Goal: Transaction & Acquisition: Purchase product/service

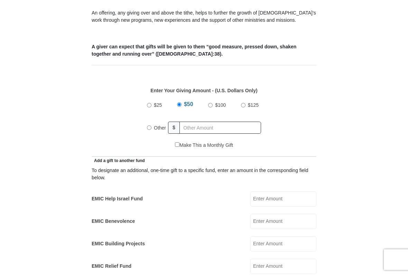
scroll to position [242, 0]
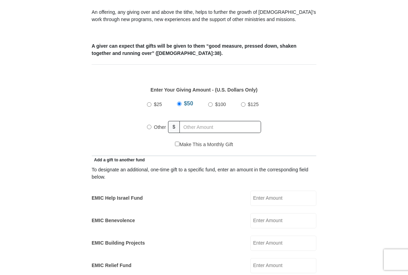
click at [150, 130] on input "Other" at bounding box center [149, 127] width 4 height 4
radio input "true"
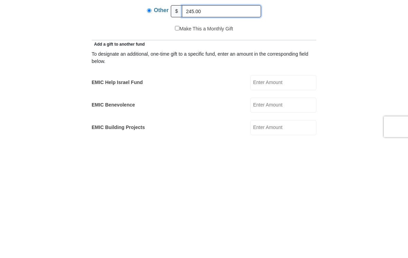
type input "245.00"
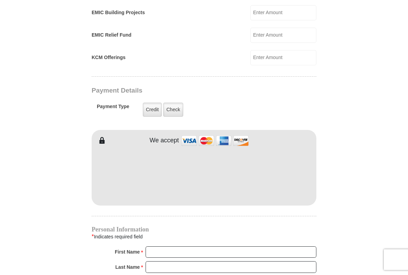
scroll to position [474, 0]
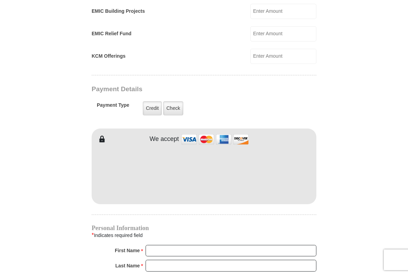
click at [176, 111] on label "Check" at bounding box center [173, 108] width 20 height 14
click at [0, 0] on input "Check" at bounding box center [0, 0] width 0 height 0
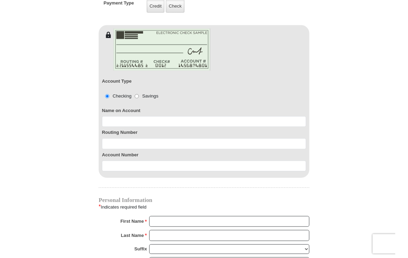
scroll to position [578, 0]
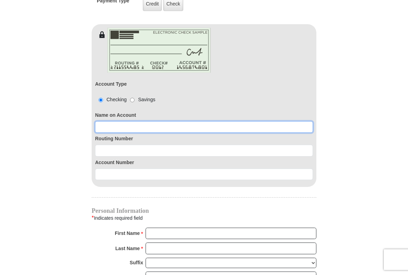
click at [102, 124] on input at bounding box center [204, 128] width 218 height 12
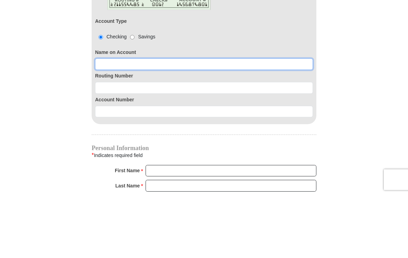
type input "Larry D $ Patricia M Law"
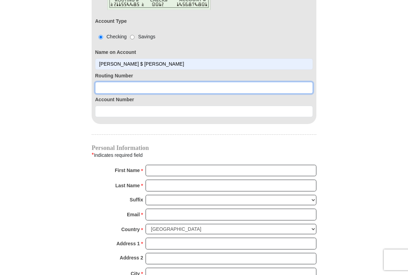
click at [103, 88] on input at bounding box center [204, 88] width 218 height 12
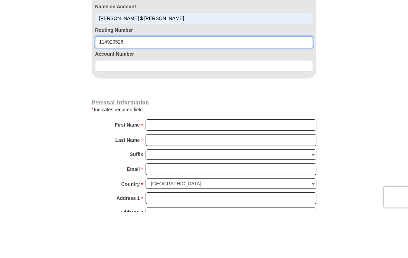
type input "114920526"
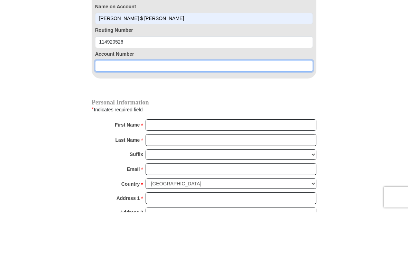
click at [101, 106] on input at bounding box center [204, 112] width 218 height 12
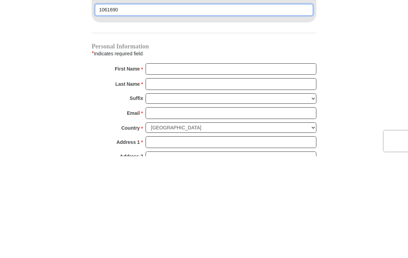
type input "1061690"
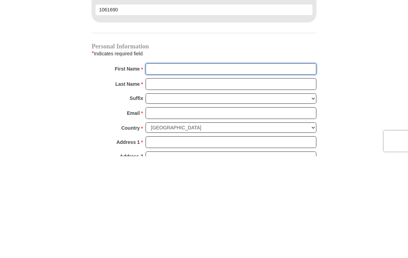
click at [153, 165] on input "First Name *" at bounding box center [231, 171] width 171 height 12
type input "Larry D $ Patricia M"
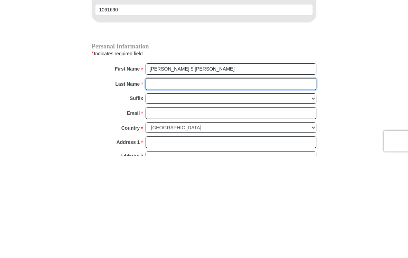
type input "Law"
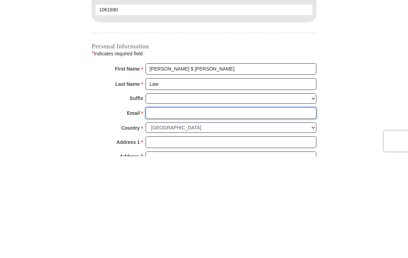
type input "Larrypatl88@gmail.com"
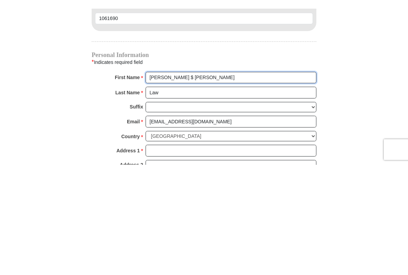
scroll to position [743, 0]
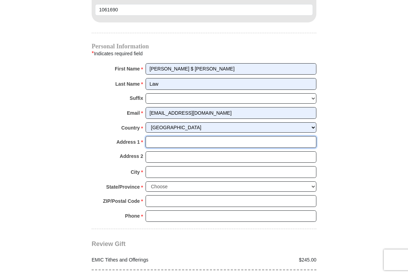
type input "101 Legend Hills Blvd apt 114"
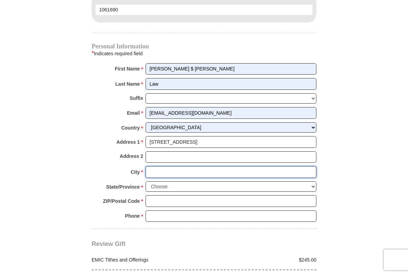
type input "Llano"
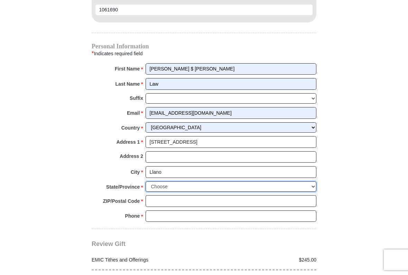
select select "TX"
type input "78643"
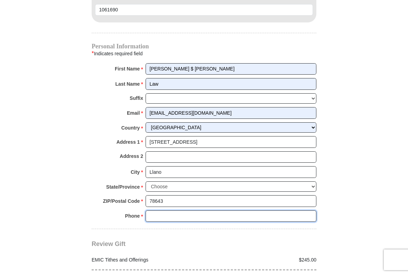
type input "3252485640"
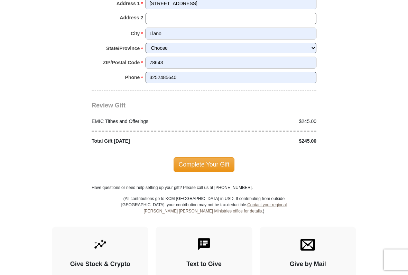
scroll to position [883, 0]
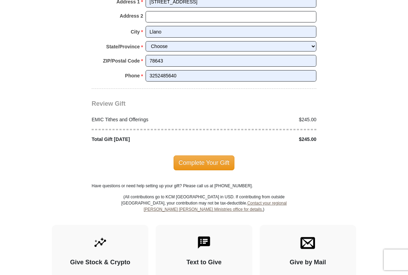
click at [211, 158] on span "Complete Your Gift" at bounding box center [204, 163] width 61 height 15
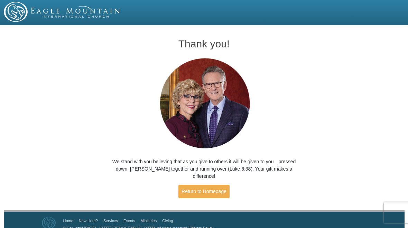
click at [206, 185] on link "Return to Homepage" at bounding box center [203, 191] width 51 height 13
click at [207, 185] on link "Return to Homepage" at bounding box center [203, 191] width 51 height 13
click at [204, 188] on link "Return to Homepage" at bounding box center [203, 191] width 51 height 13
